Goal: Information Seeking & Learning: Learn about a topic

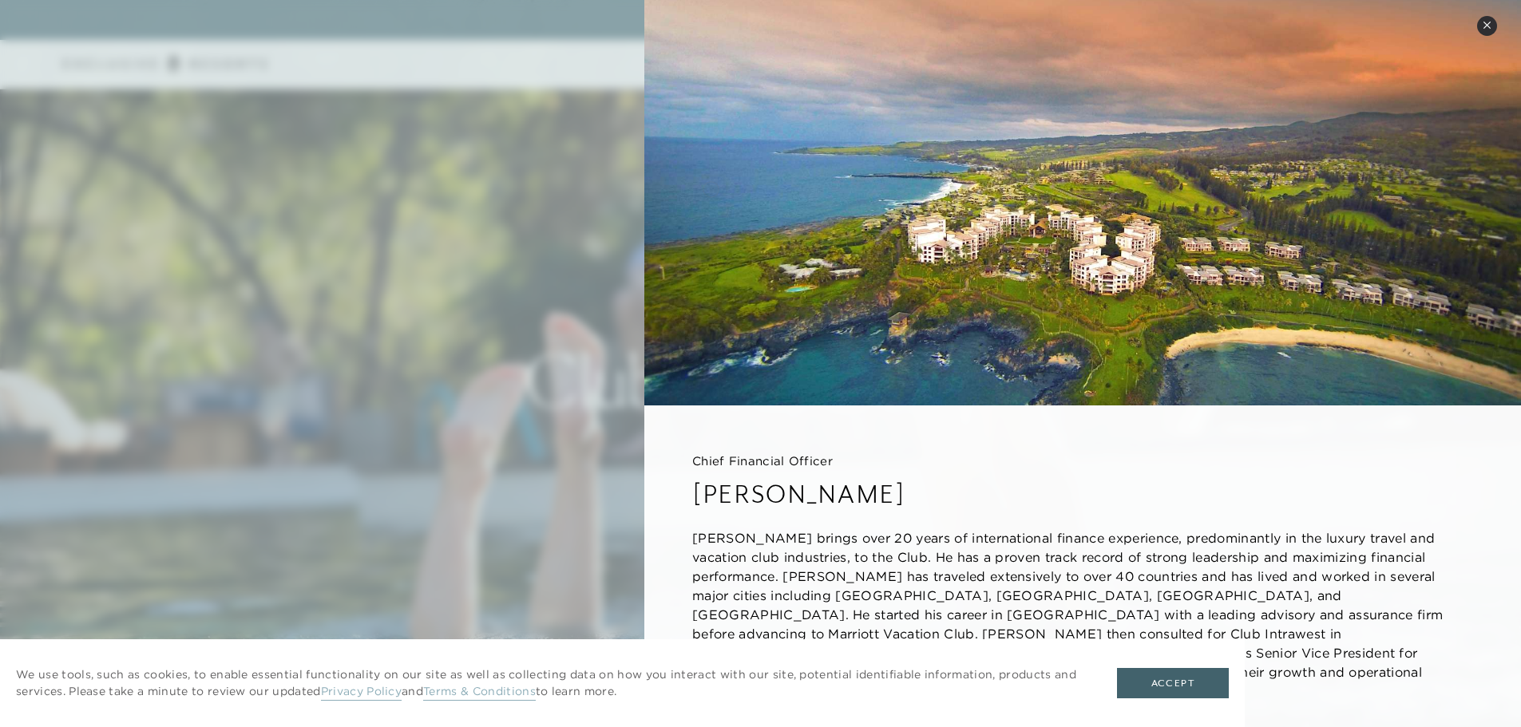
click at [647, 430] on div "Chief Financial Officer [PERSON_NAME] [PERSON_NAME] brings over 20 years of int…" at bounding box center [1082, 594] width 876 height 378
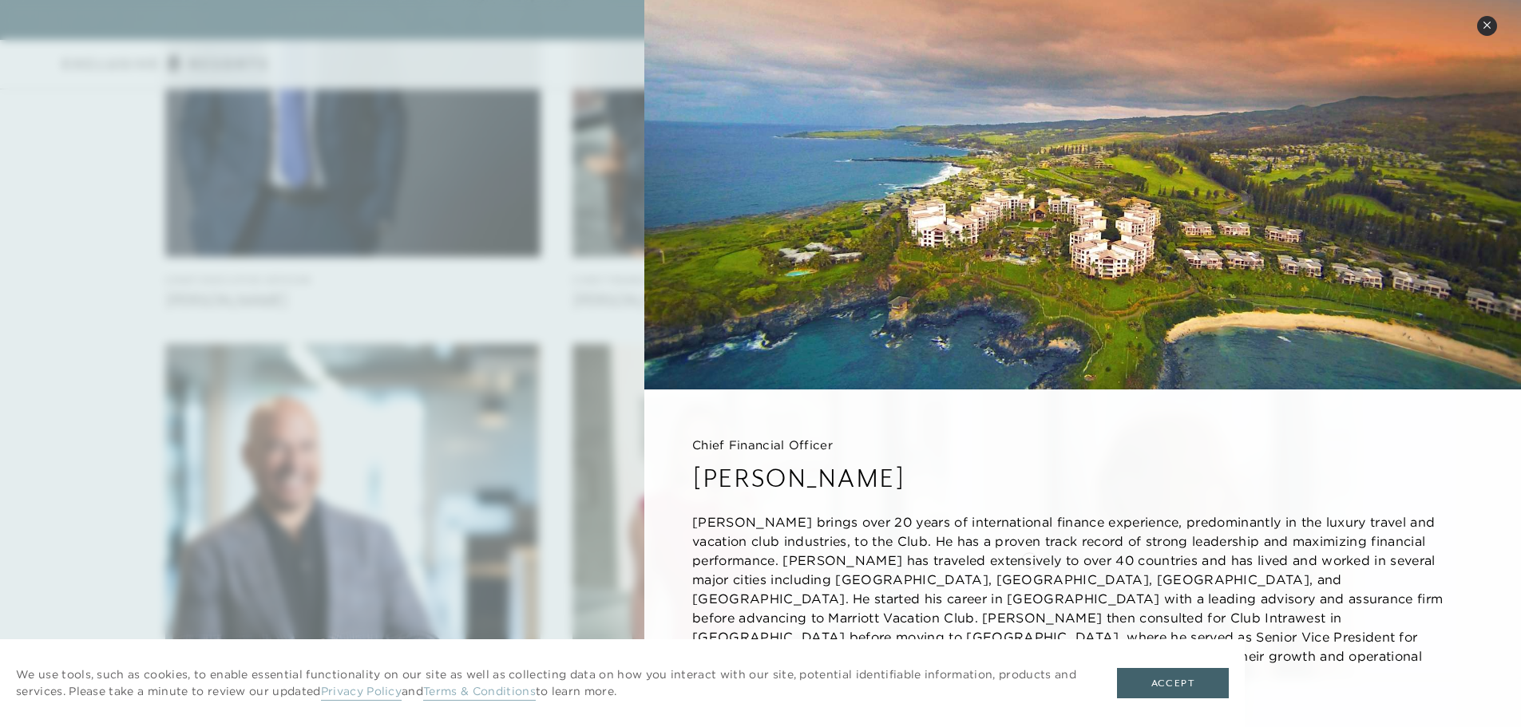
scroll to position [1278, 0]
click at [994, 552] on p "[PERSON_NAME] brings over 20 years of international finance experience, predomi…" at bounding box center [1082, 598] width 781 height 172
drag, startPoint x: 994, startPoint y: 552, endPoint x: 996, endPoint y: 484, distance: 68.7
click at [996, 484] on div "Chief Financial Officer [PERSON_NAME] [PERSON_NAME] brings over 20 years of int…" at bounding box center [1082, 579] width 876 height 378
click at [1483, 22] on icon at bounding box center [1486, 25] width 9 height 9
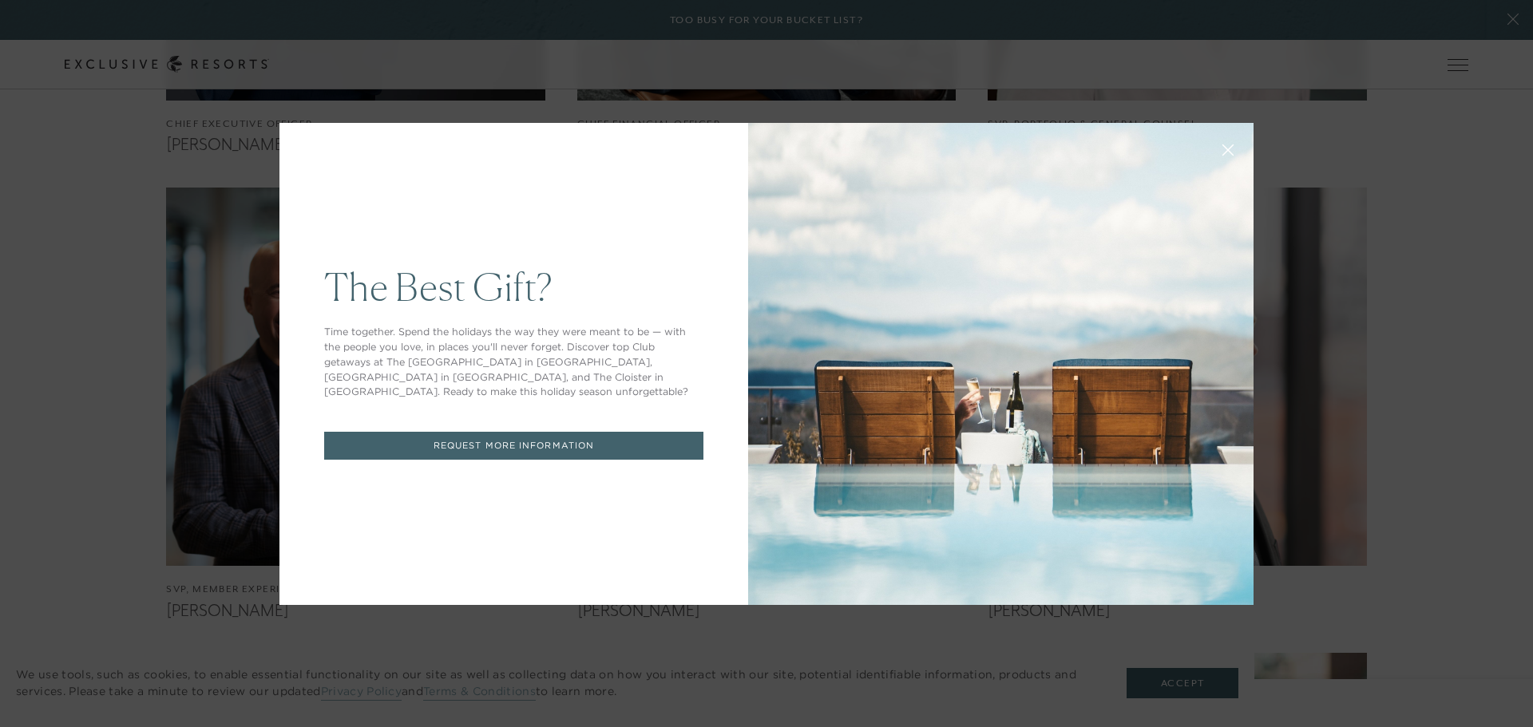
click at [203, 216] on div "The Best Gift? Time together. Spend the holidays the way they were meant to be …" at bounding box center [766, 363] width 1533 height 727
click at [1222, 147] on icon at bounding box center [1228, 150] width 12 height 12
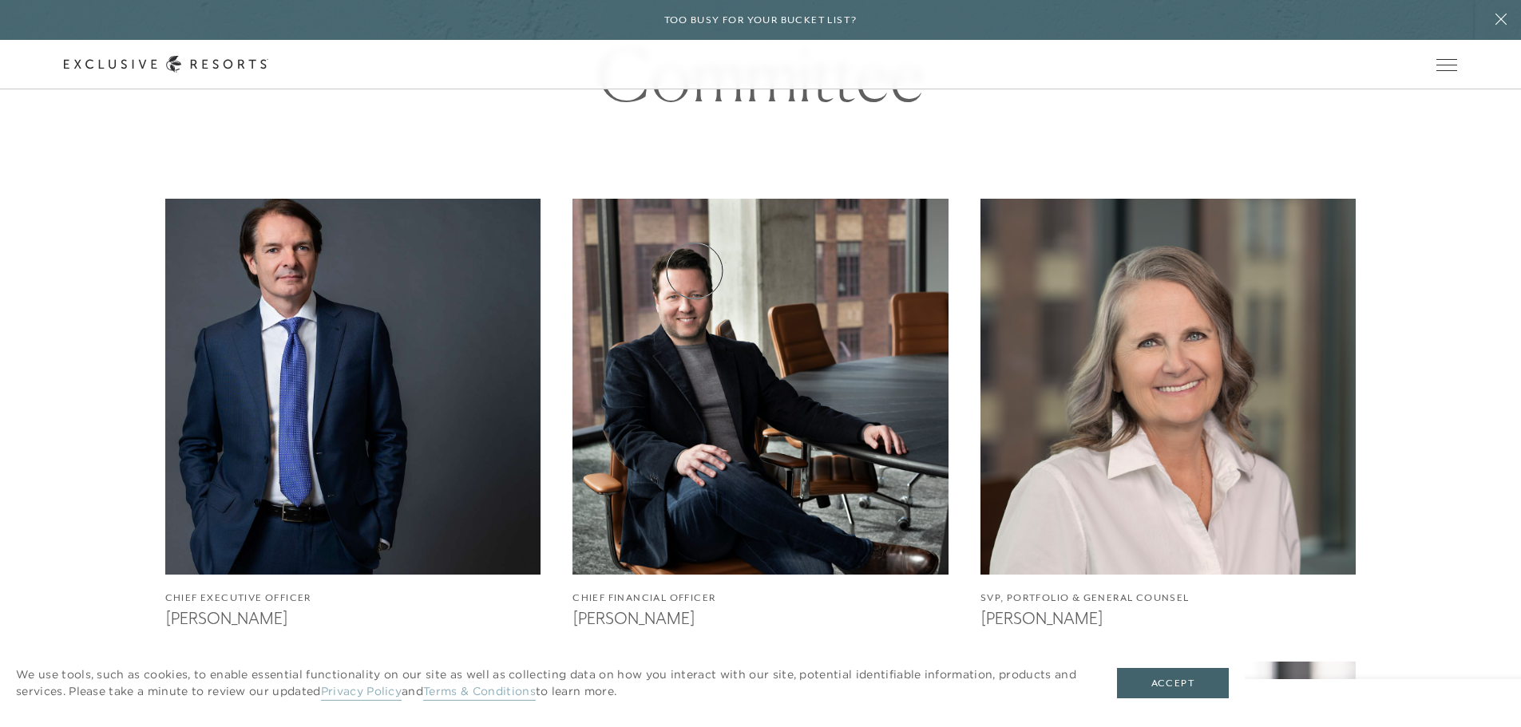
scroll to position [959, 0]
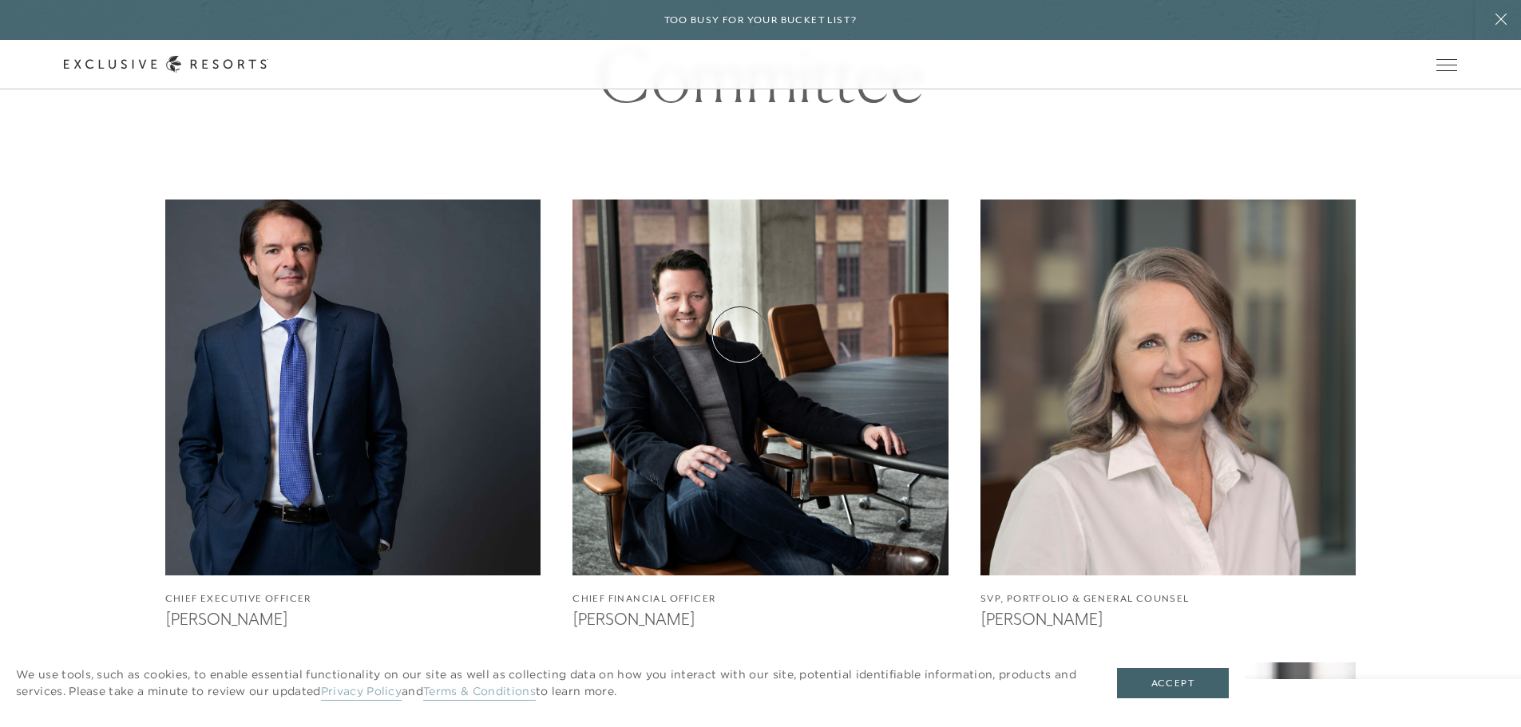
click at [740, 334] on img at bounding box center [760, 386] width 413 height 413
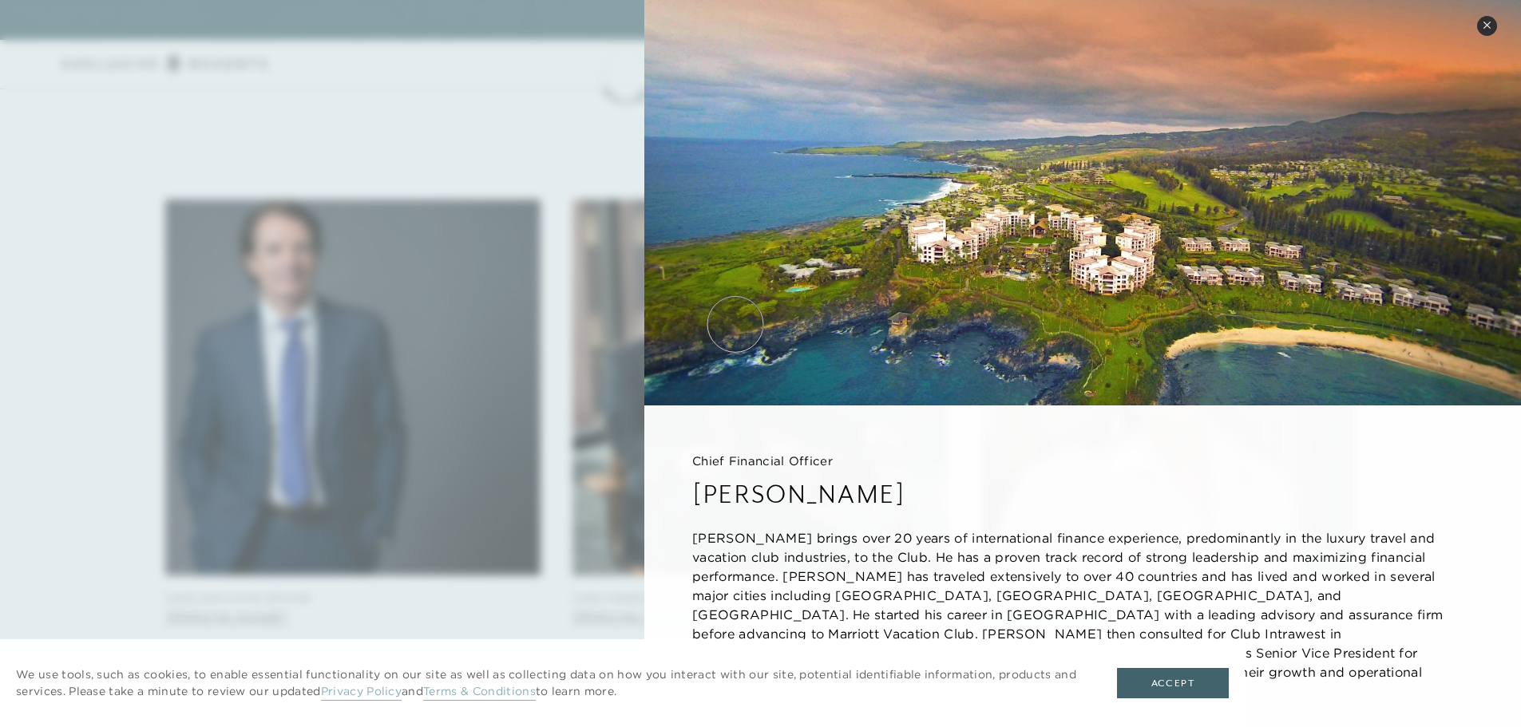
click at [735, 324] on img at bounding box center [1082, 202] width 876 height 405
click at [362, 325] on div at bounding box center [760, 363] width 1521 height 727
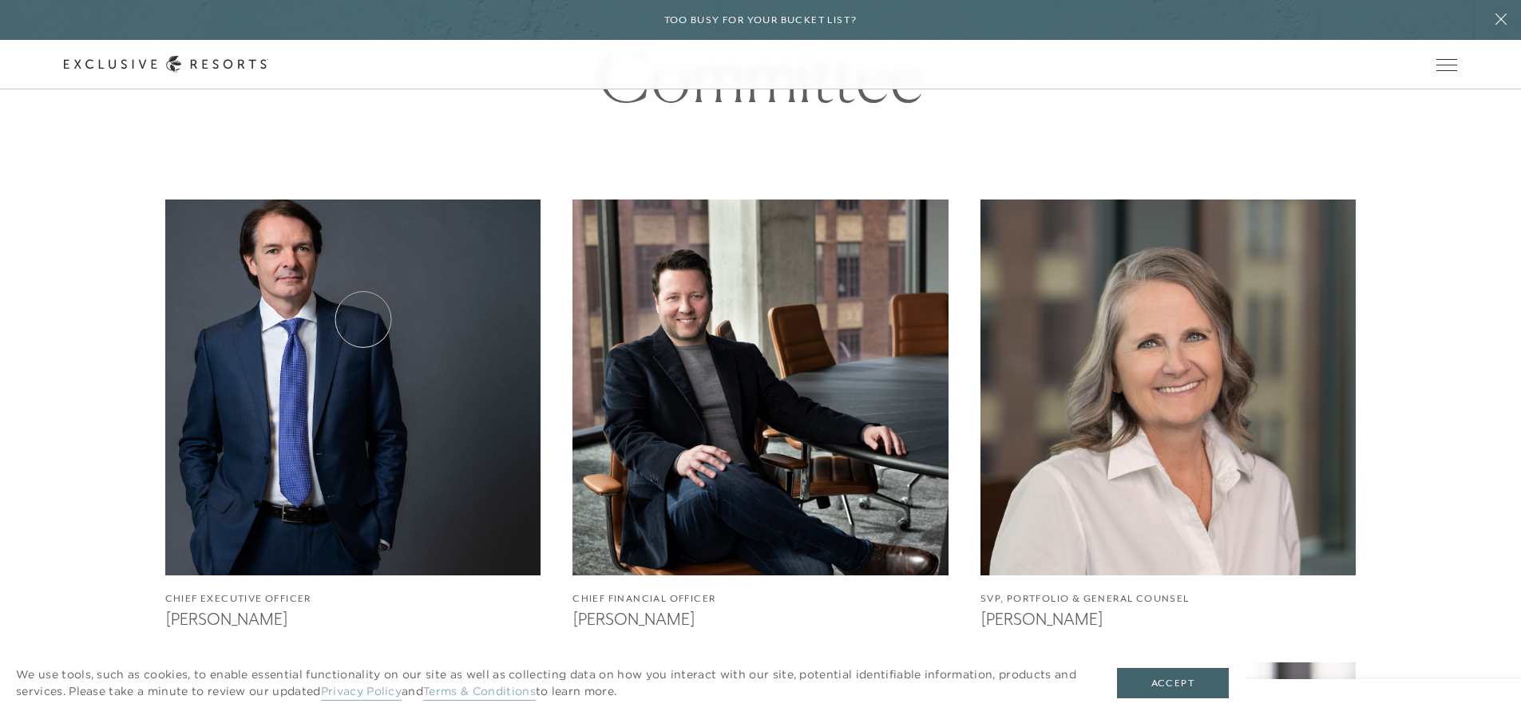
click at [363, 319] on img at bounding box center [352, 386] width 413 height 413
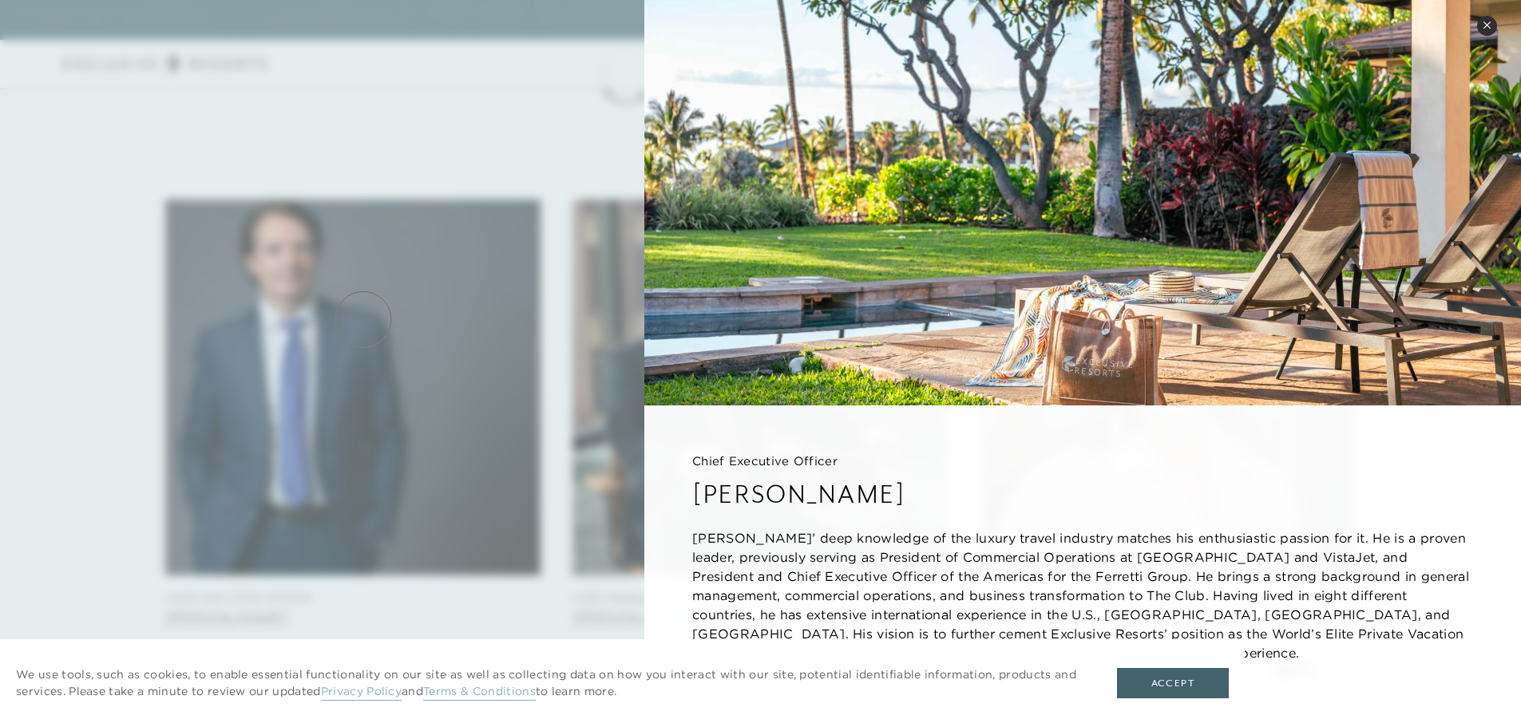
click at [363, 319] on div at bounding box center [760, 363] width 1521 height 727
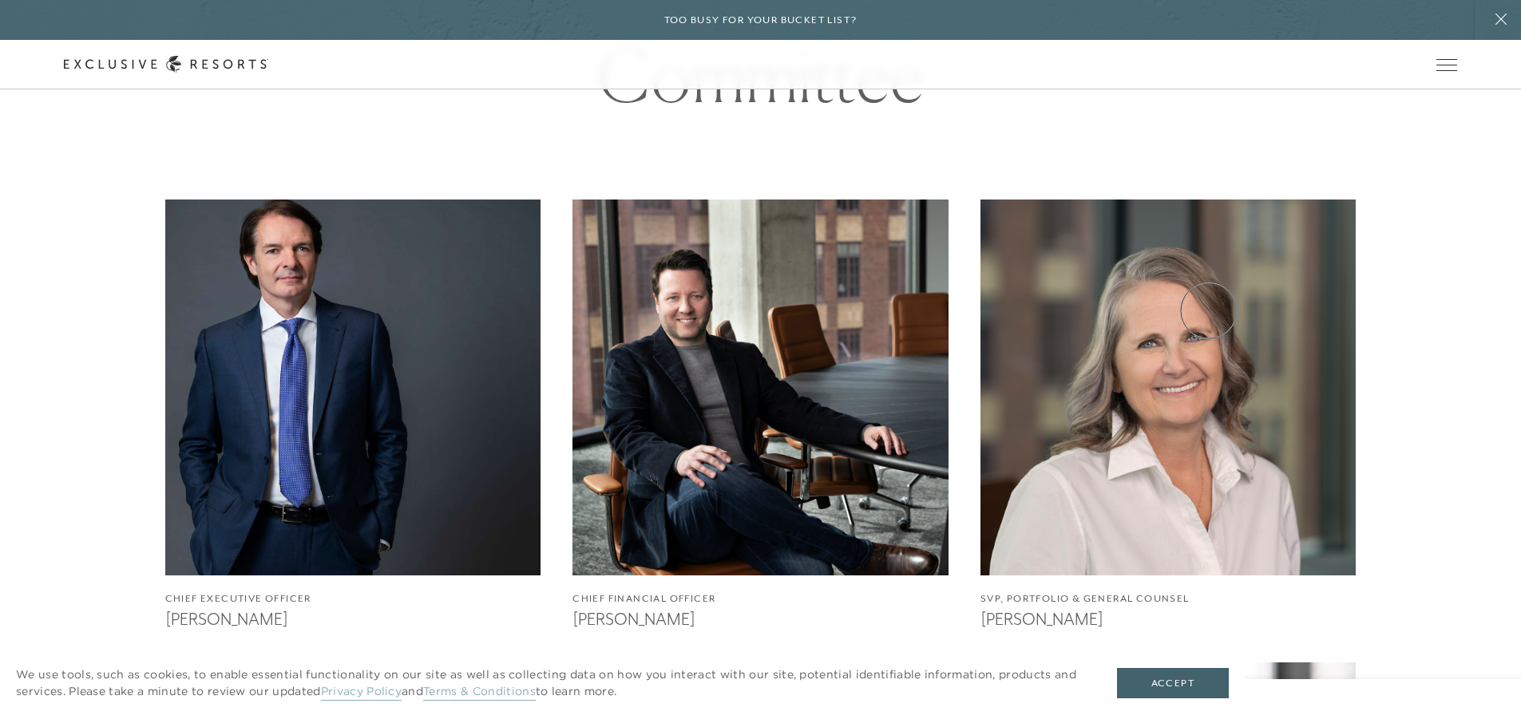
click at [1208, 310] on img at bounding box center [1167, 386] width 413 height 413
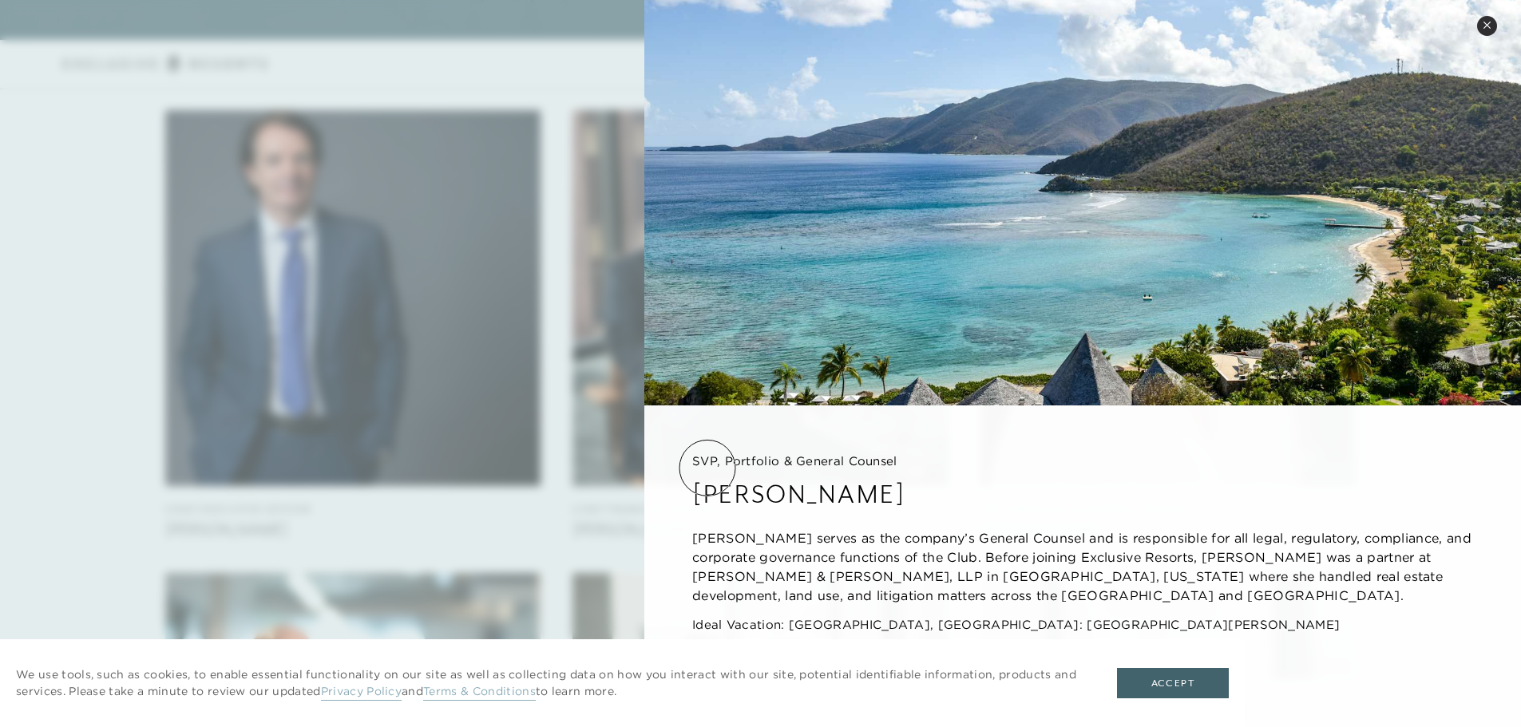
scroll to position [1038, 0]
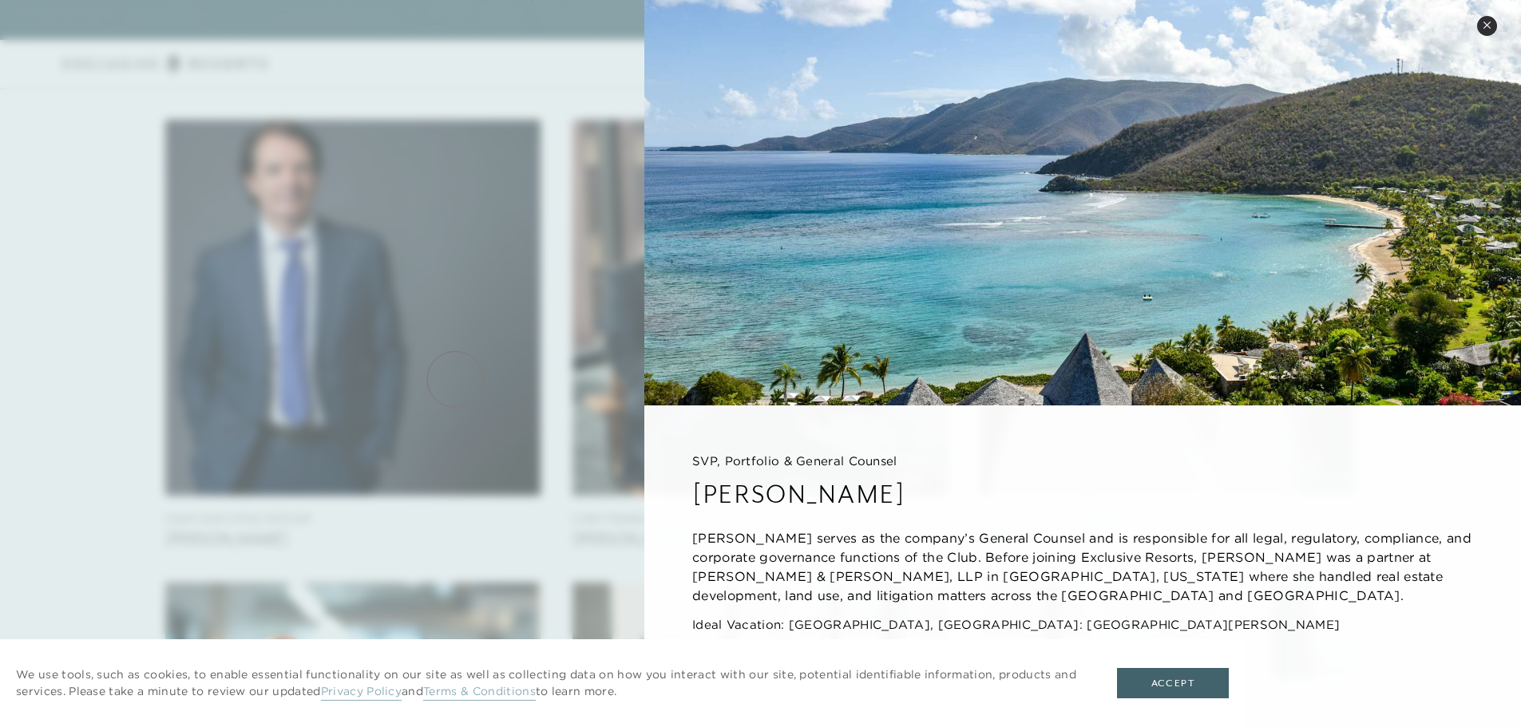
click at [455, 379] on div at bounding box center [760, 363] width 1521 height 727
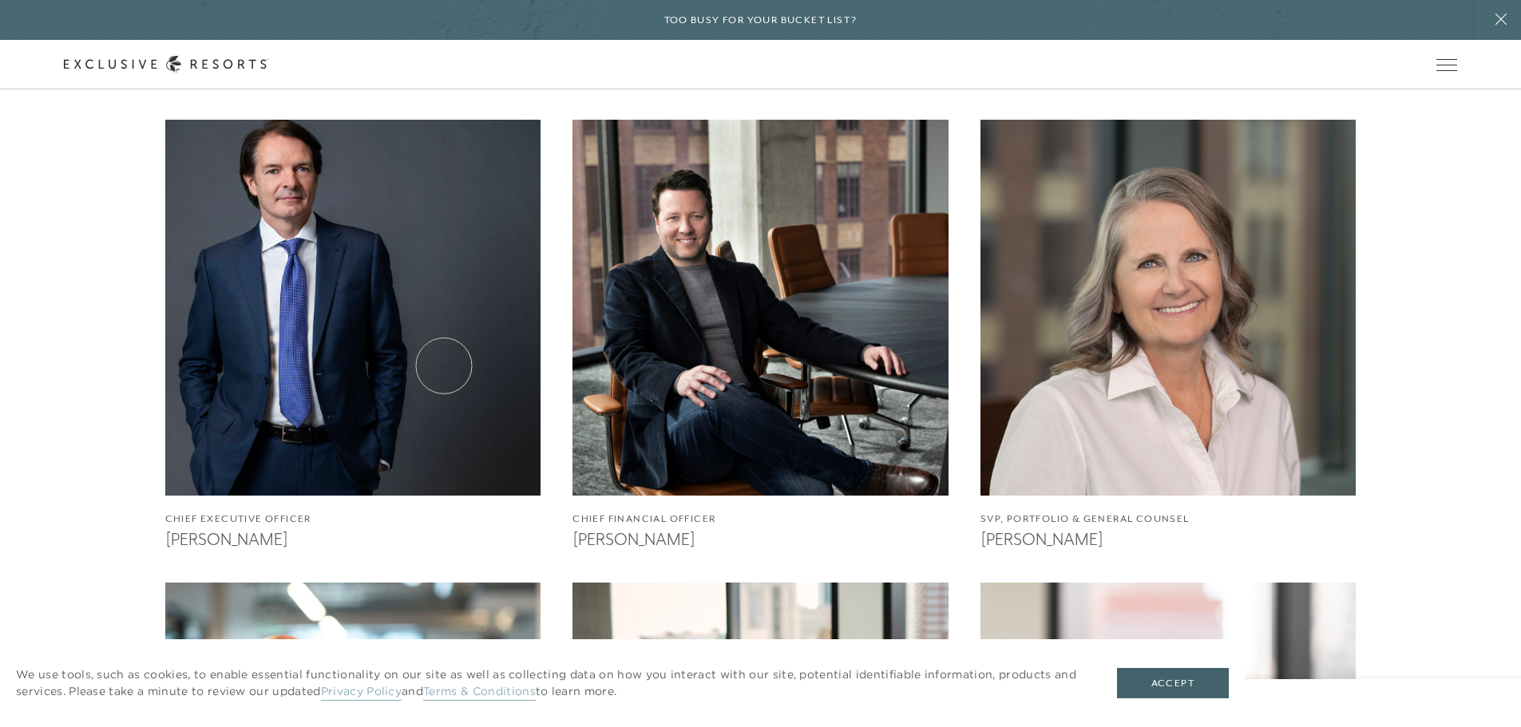
click at [441, 361] on img at bounding box center [352, 307] width 413 height 413
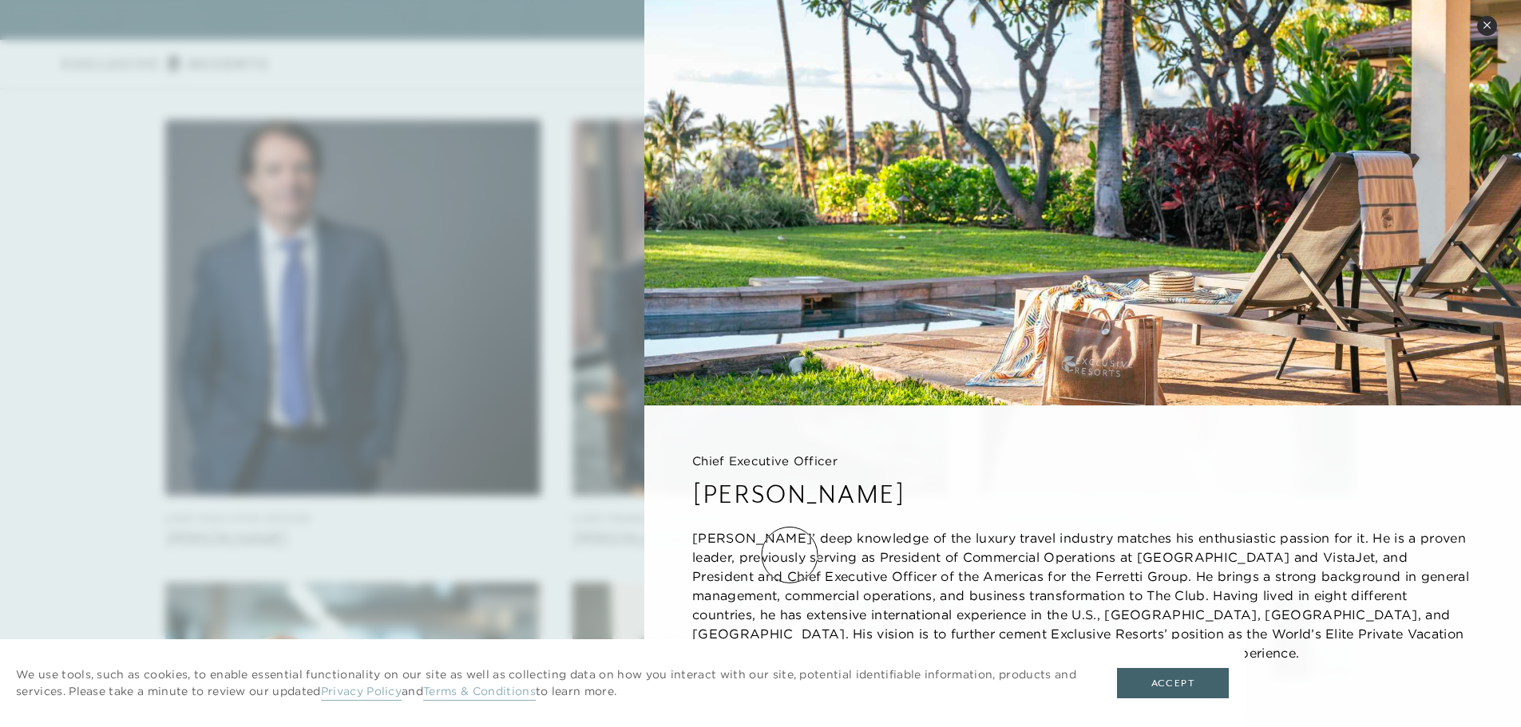
click at [789, 555] on p "[PERSON_NAME]’ deep knowledge of the luxury travel industry matches his enthusi…" at bounding box center [1082, 595] width 781 height 134
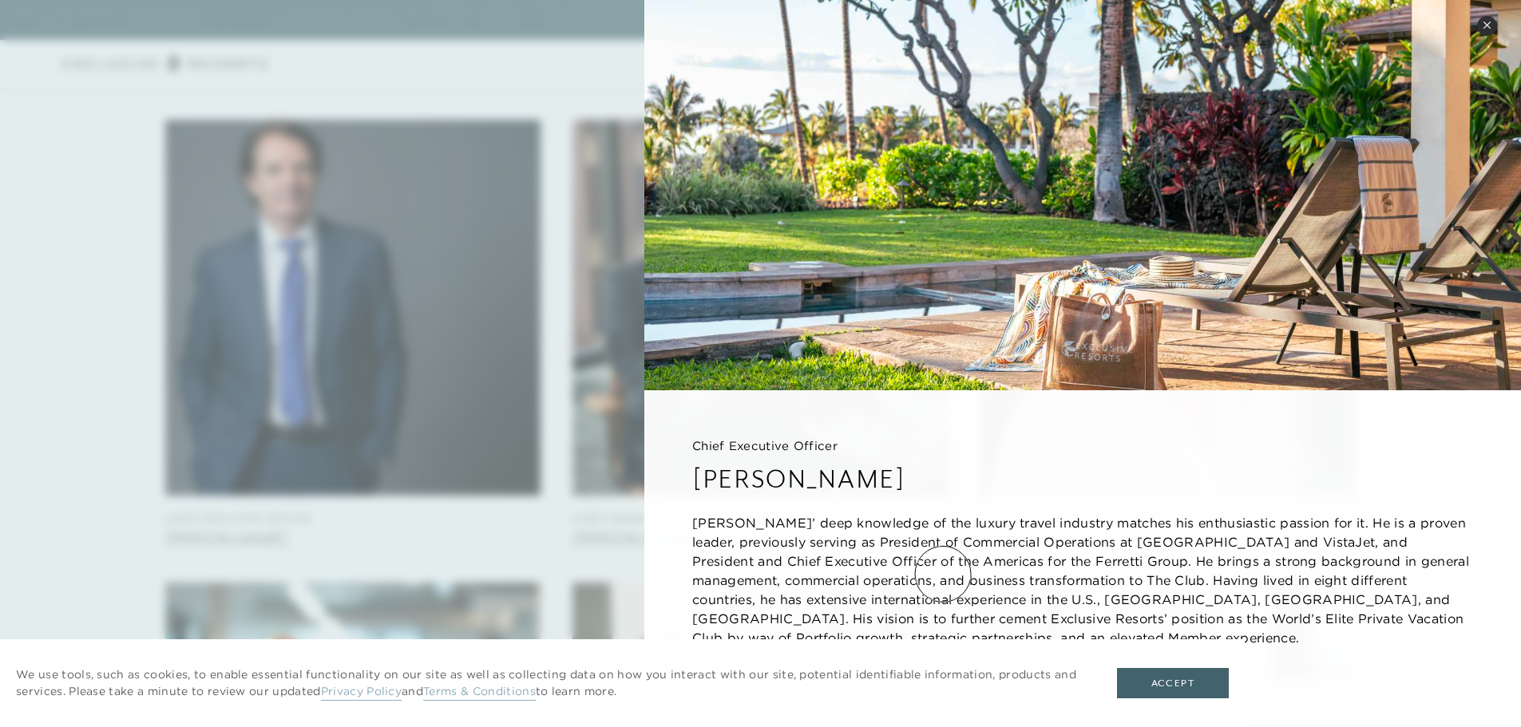
scroll to position [16, 0]
drag, startPoint x: 866, startPoint y: 548, endPoint x: 987, endPoint y: 563, distance: 122.3
click at [987, 563] on p "[PERSON_NAME]’ deep knowledge of the luxury travel industry matches his enthusi…" at bounding box center [1082, 579] width 781 height 134
click at [504, 421] on div at bounding box center [760, 363] width 1521 height 727
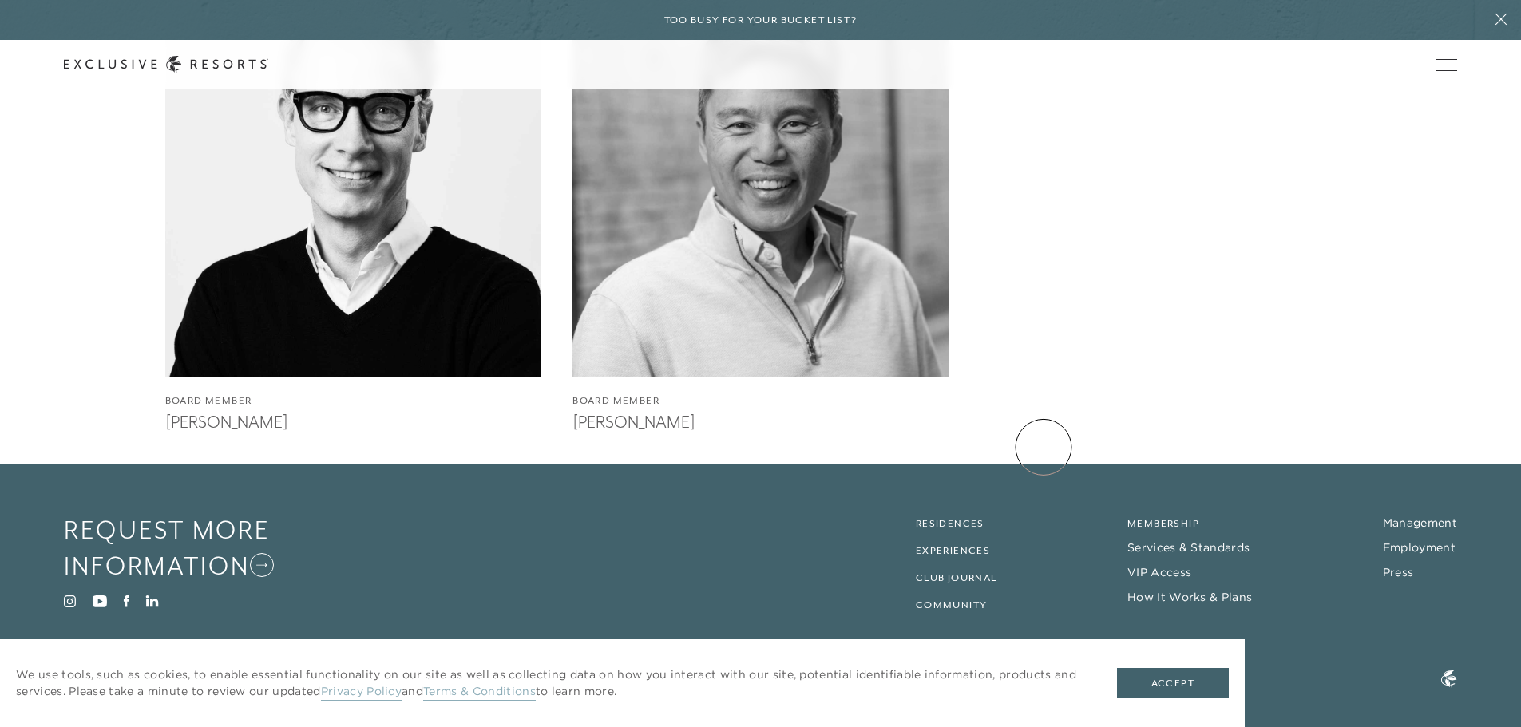
scroll to position [4267, 0]
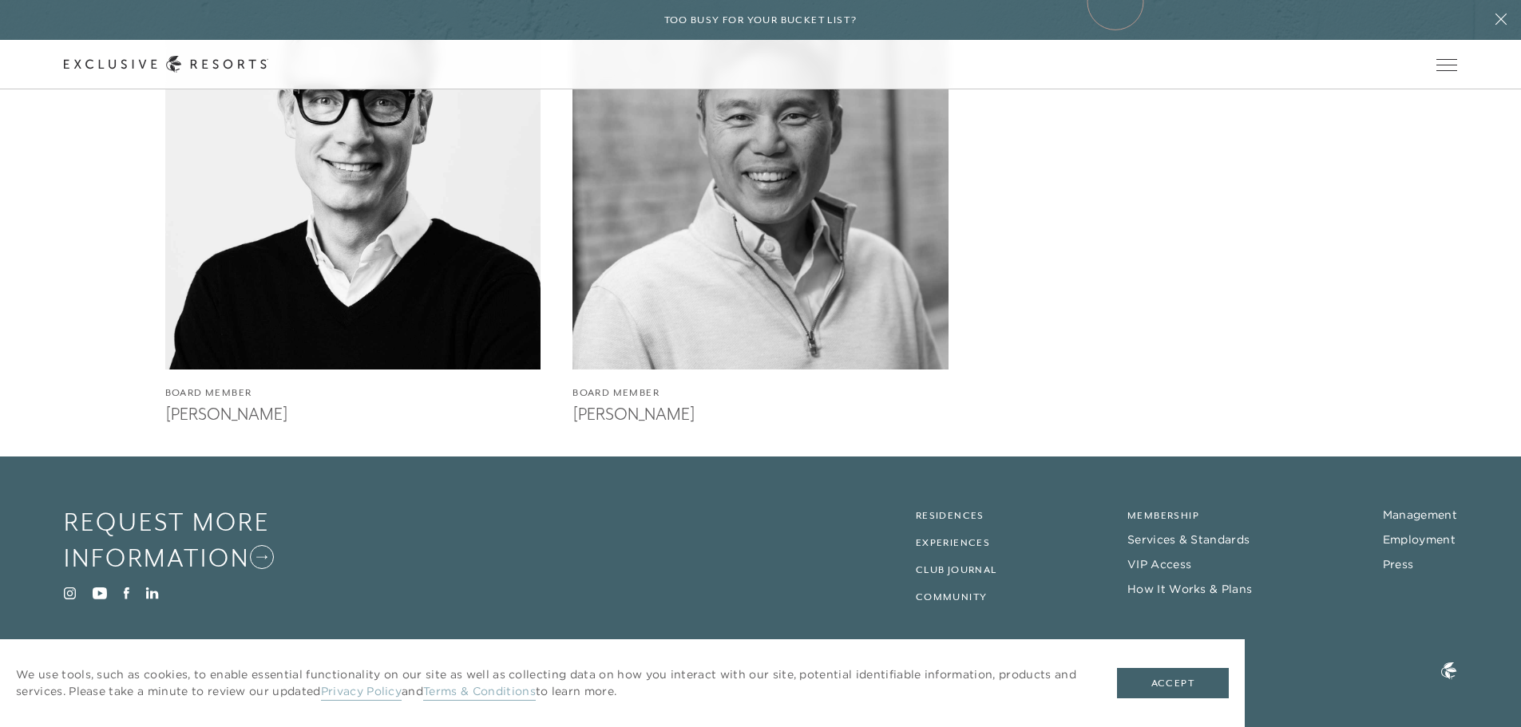
scroll to position [1010, 0]
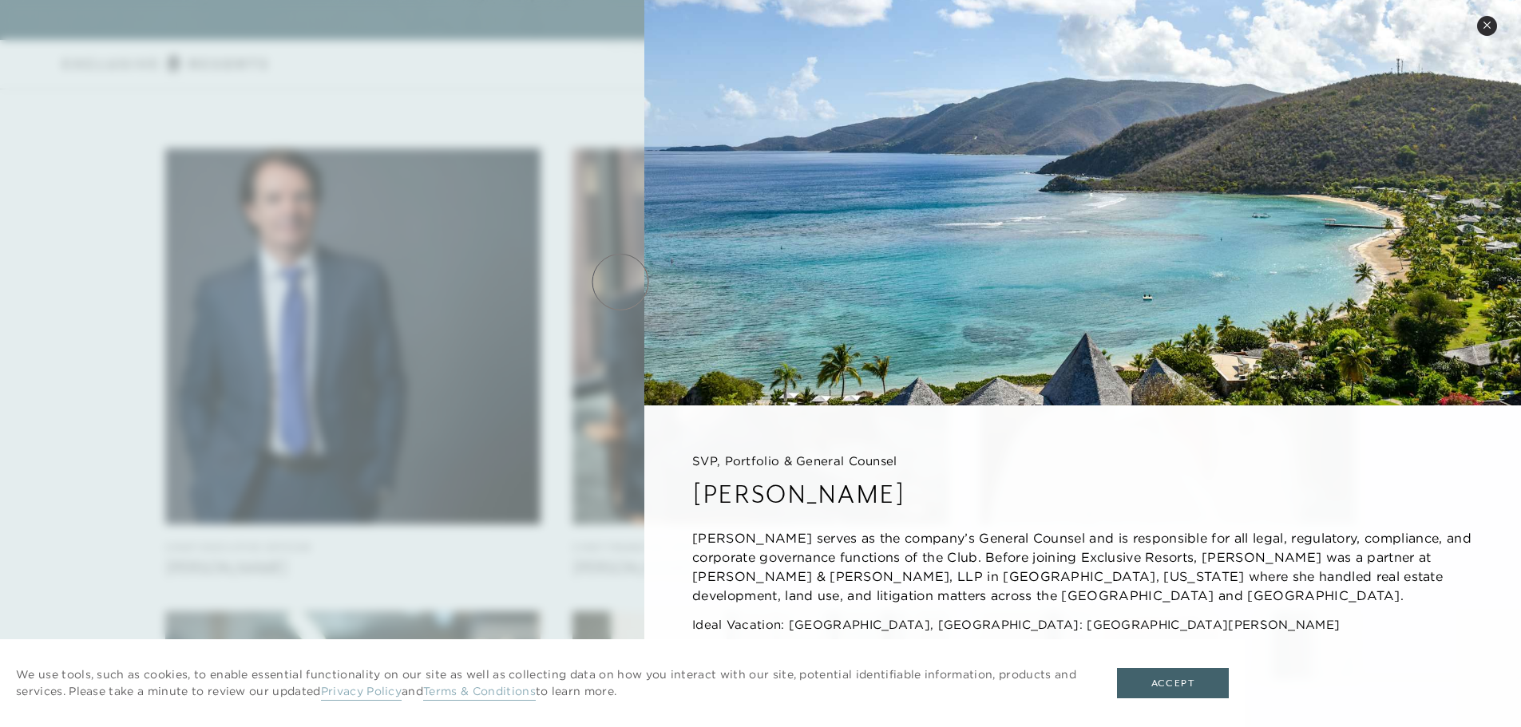
click at [620, 282] on div at bounding box center [760, 363] width 1521 height 727
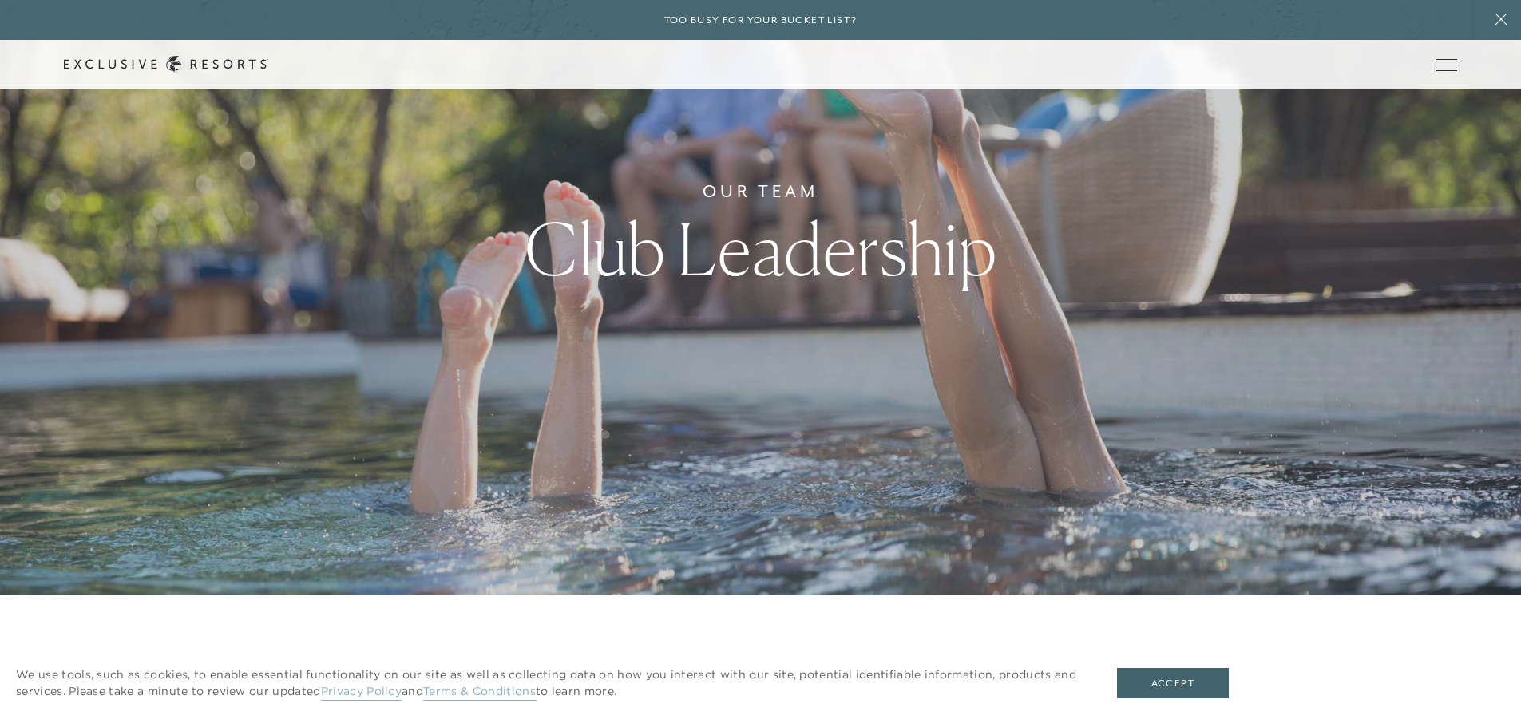
scroll to position [690, 0]
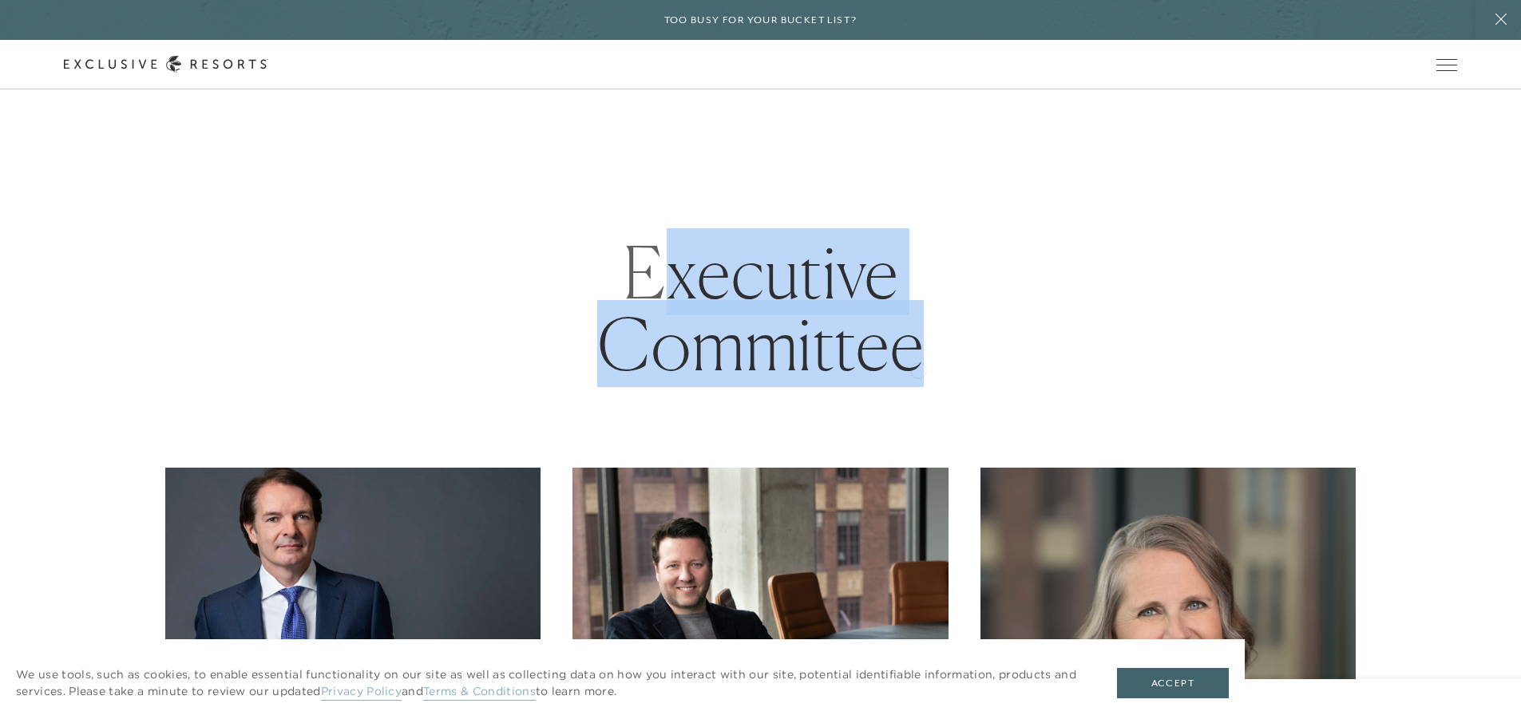
drag, startPoint x: 669, startPoint y: 279, endPoint x: 918, endPoint y: 369, distance: 264.6
click at [918, 369] on h1 "Executive Committee" at bounding box center [760, 308] width 543 height 144
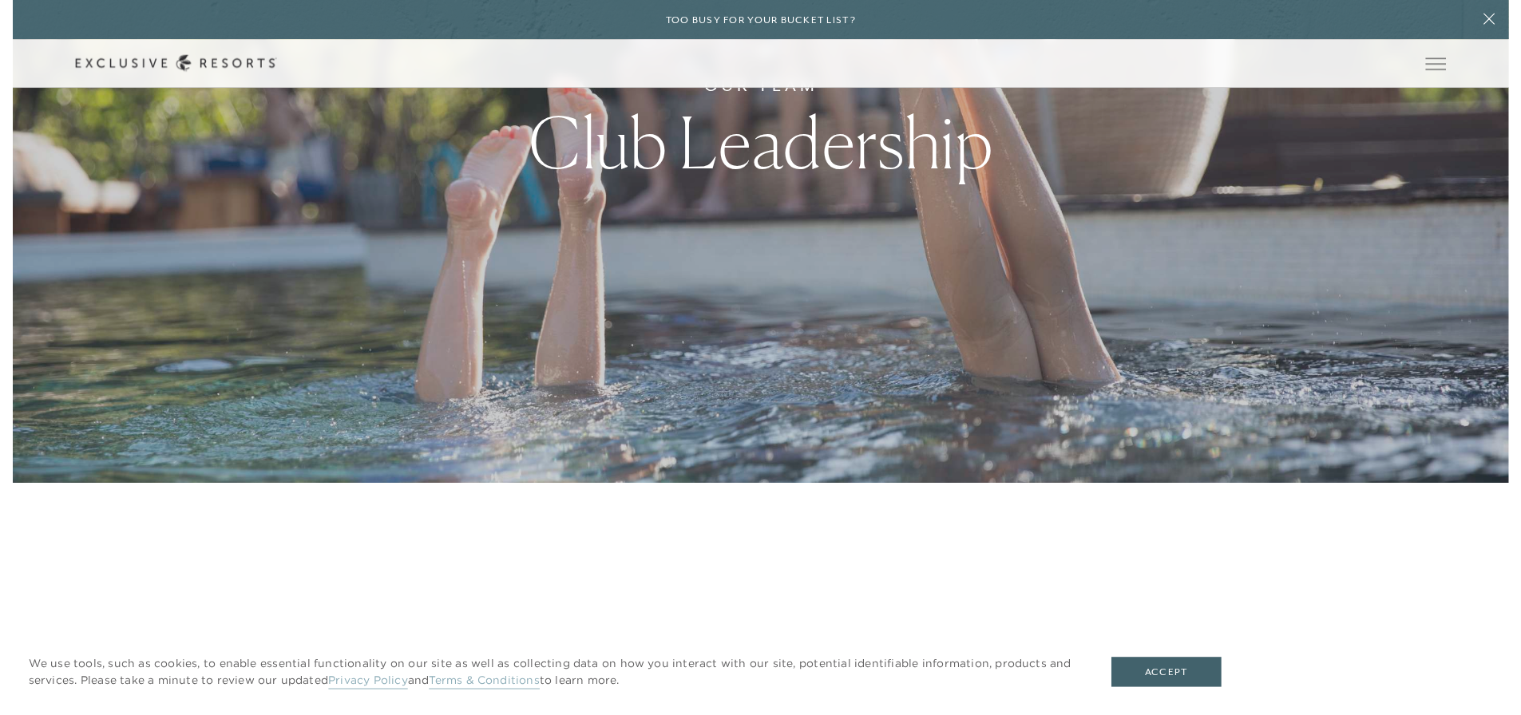
scroll to position [0, 0]
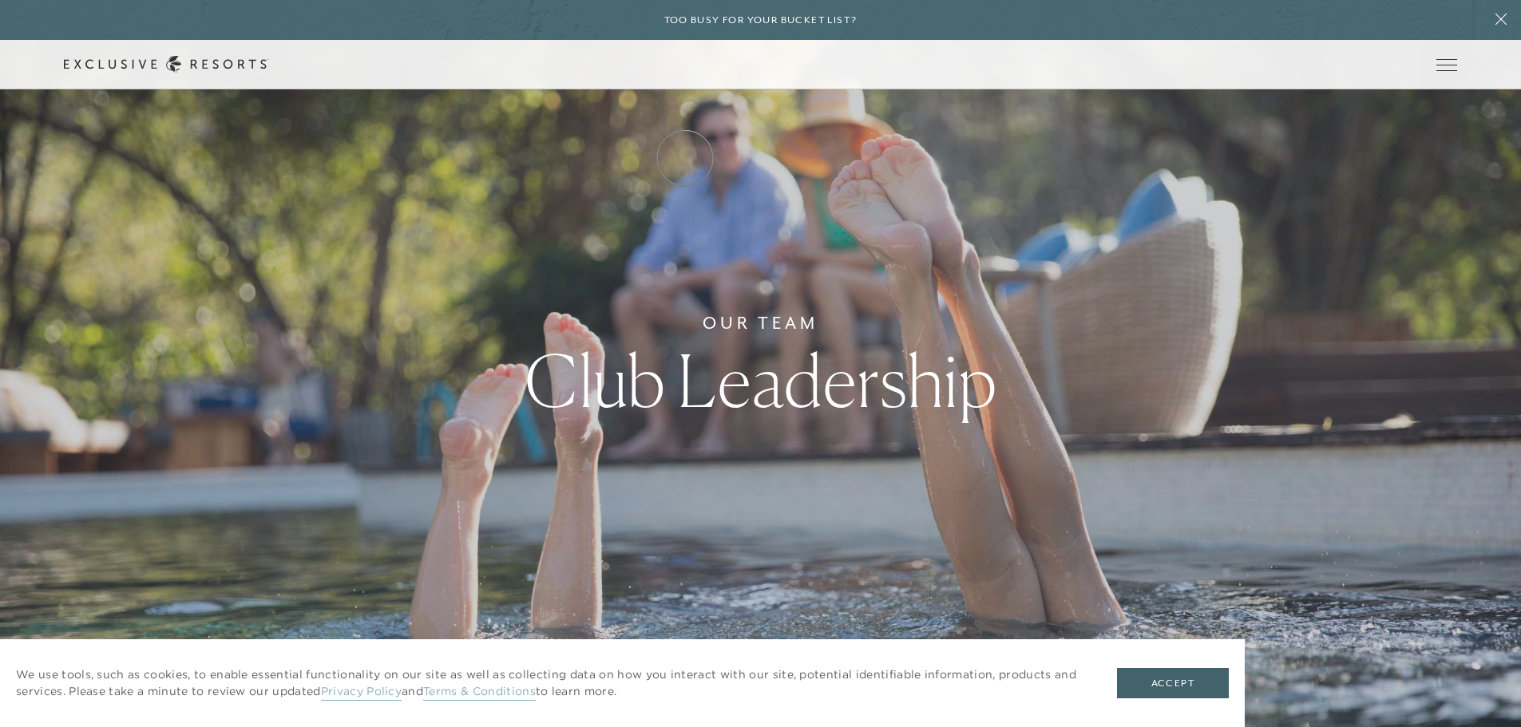
click at [0, 0] on link "How it works" at bounding box center [0, 0] width 0 height 0
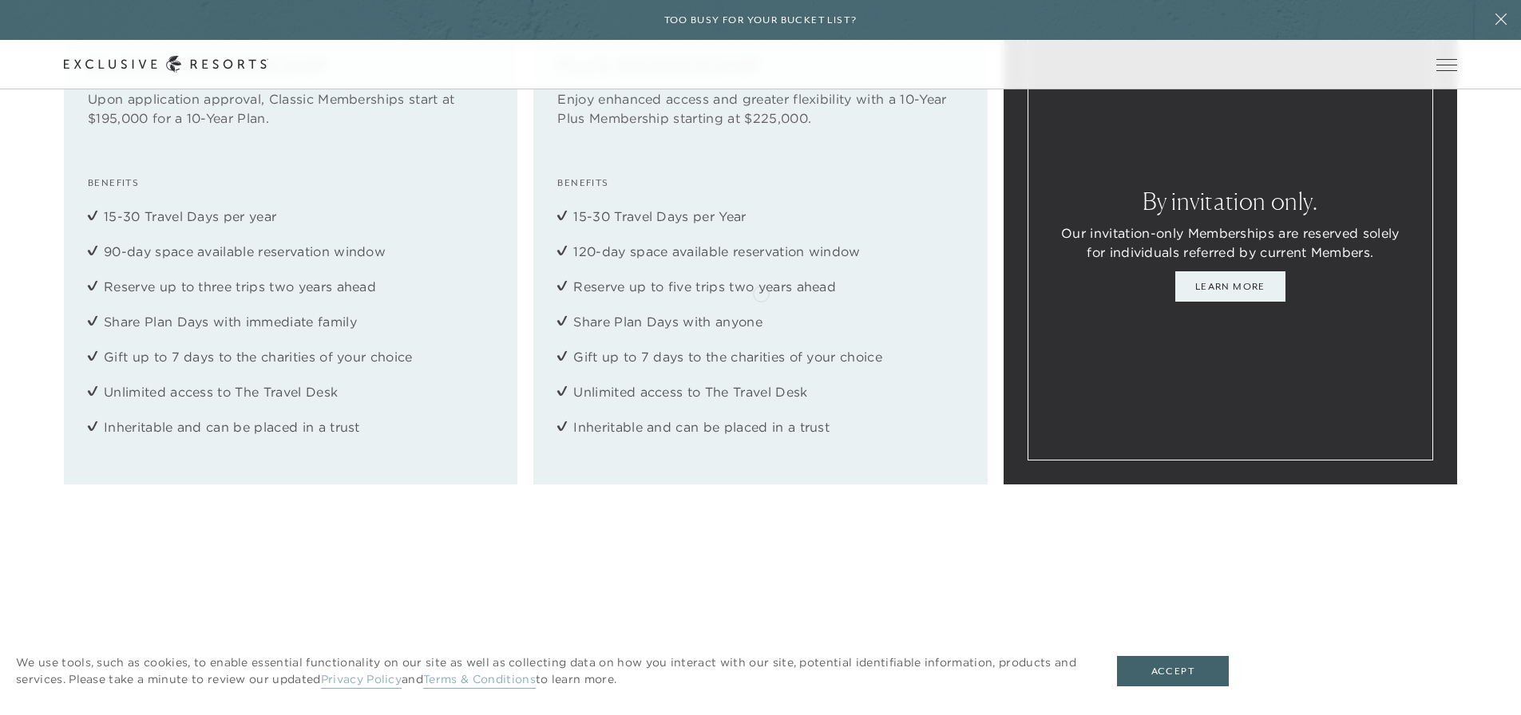
scroll to position [2315, 0]
